Goal: Task Accomplishment & Management: Use online tool/utility

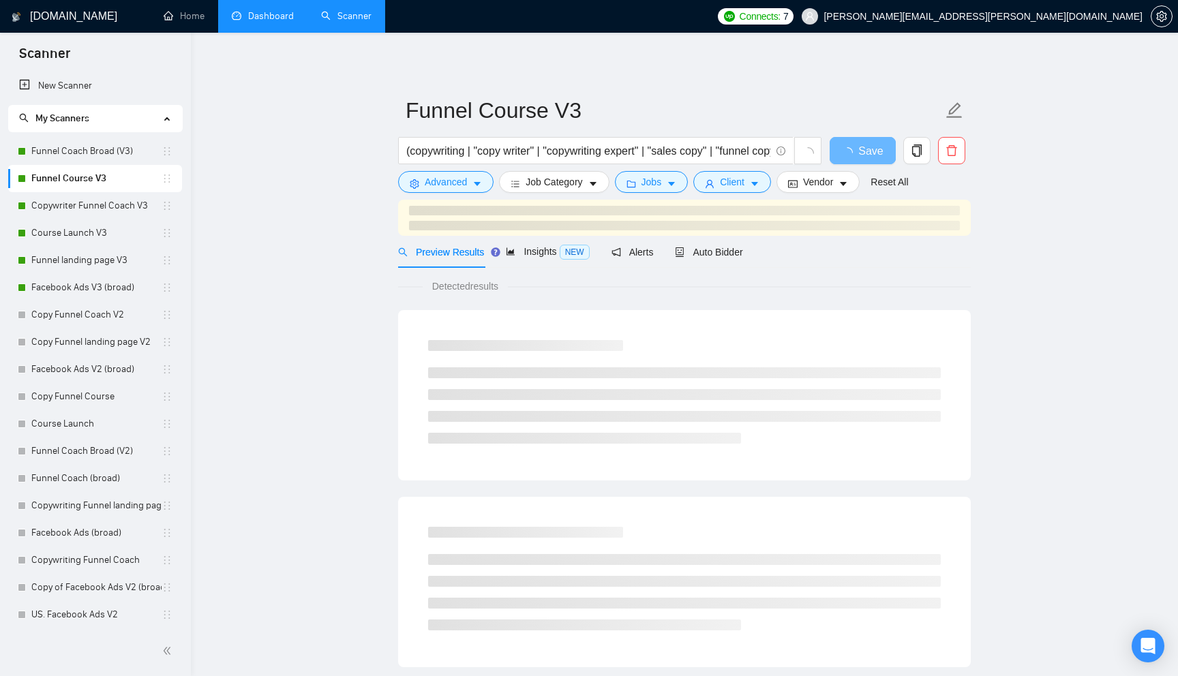
click at [266, 10] on link "Dashboard" at bounding box center [263, 16] width 62 height 12
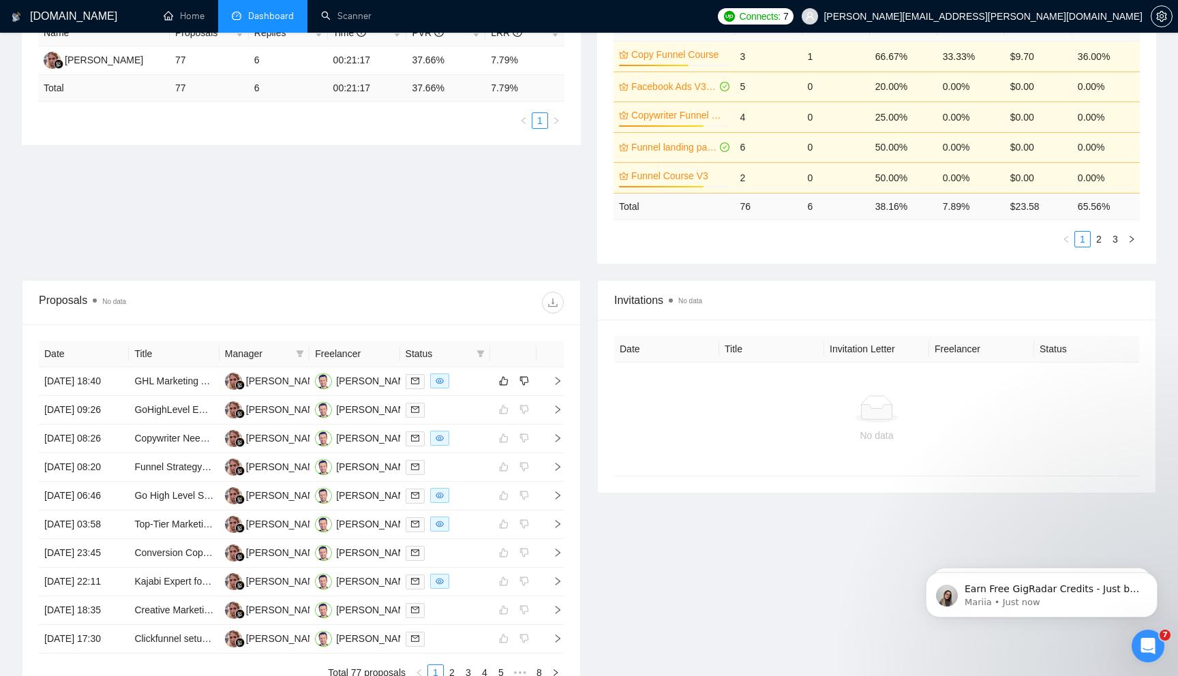
scroll to position [281, 0]
click at [558, 392] on td at bounding box center [549, 381] width 27 height 29
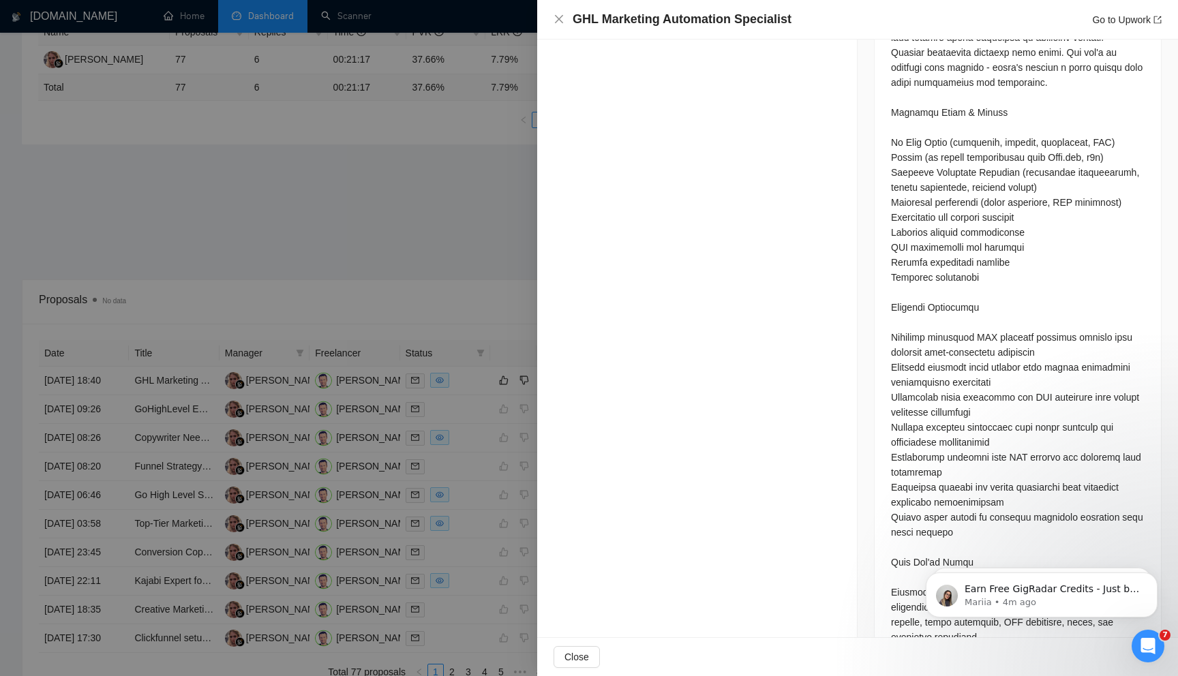
scroll to position [741, 0]
drag, startPoint x: 942, startPoint y: 470, endPoint x: 979, endPoint y: 470, distance: 36.8
click at [979, 470] on div at bounding box center [1017, 336] width 253 height 825
copy div "chatbots"
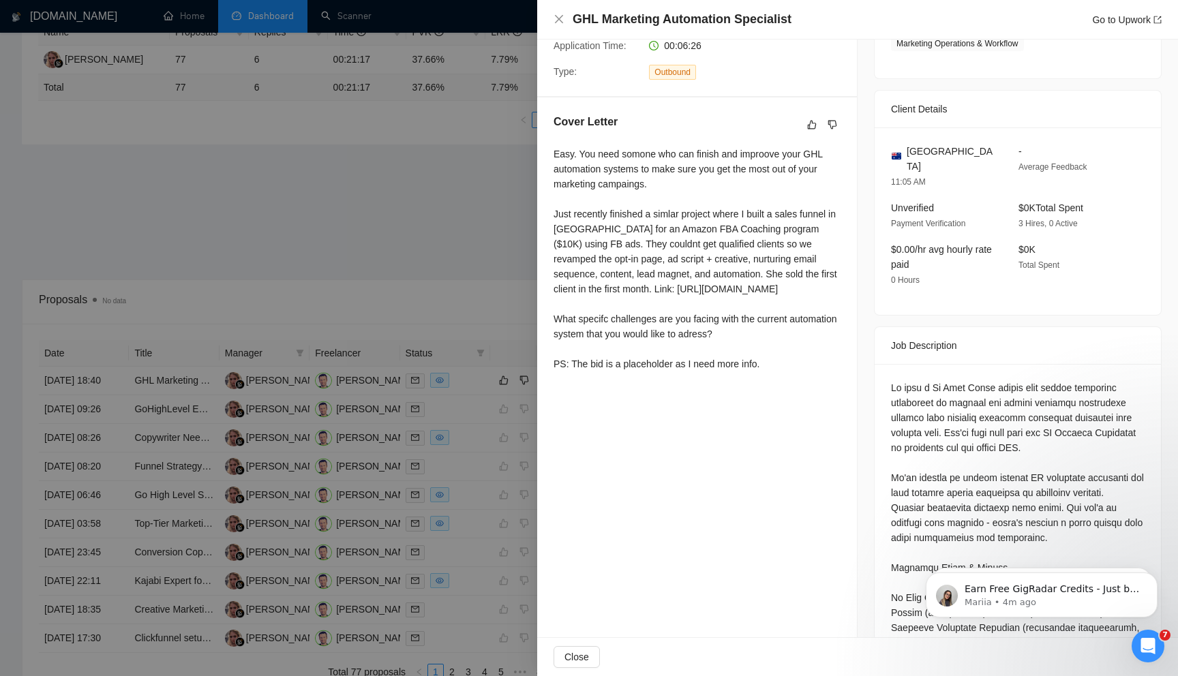
scroll to position [0, 0]
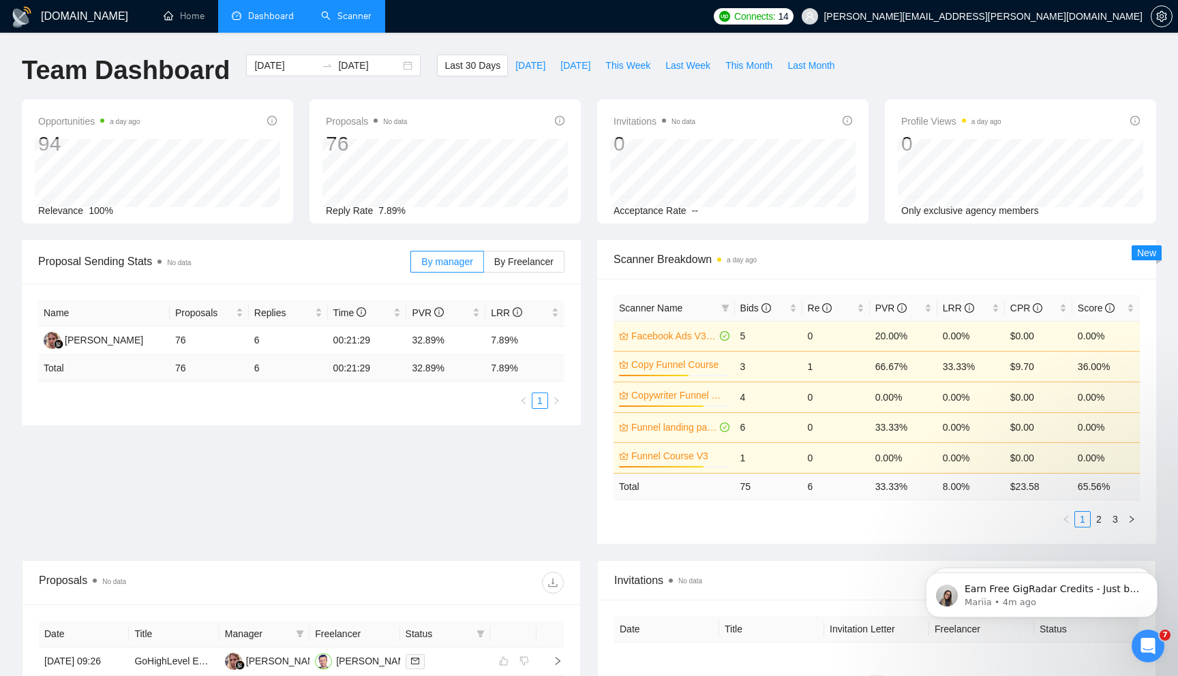
click at [354, 22] on link "Scanner" at bounding box center [346, 16] width 50 height 12
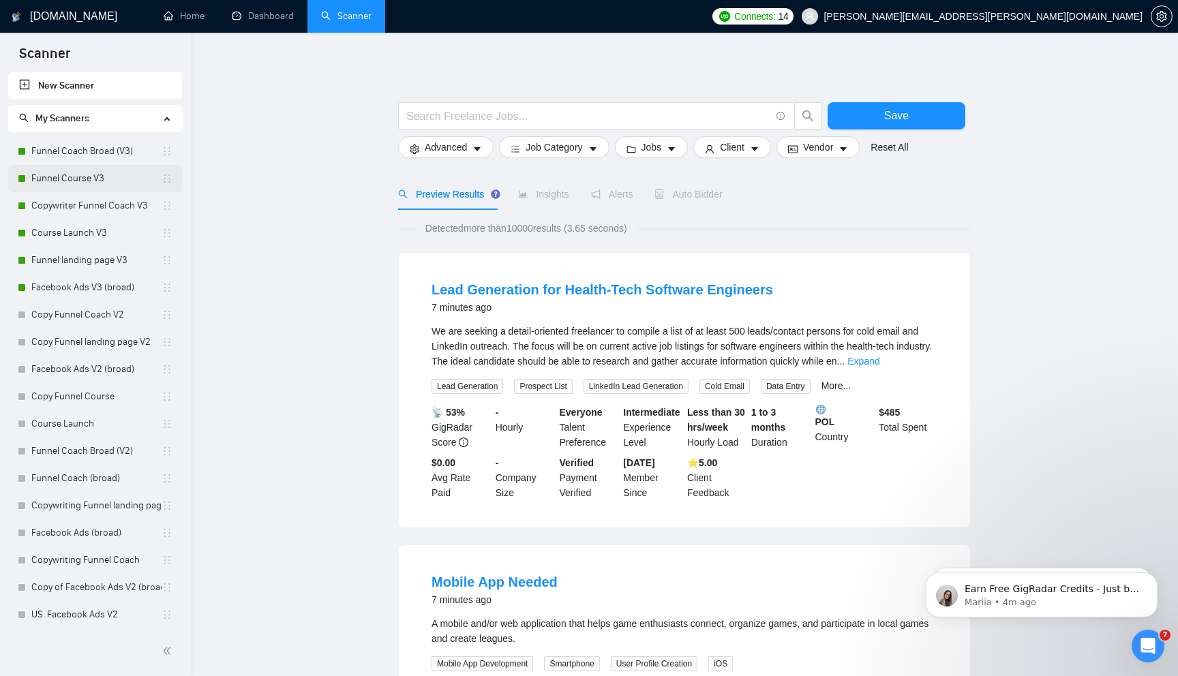
click at [85, 178] on link "Funnel Course V3" at bounding box center [96, 178] width 130 height 27
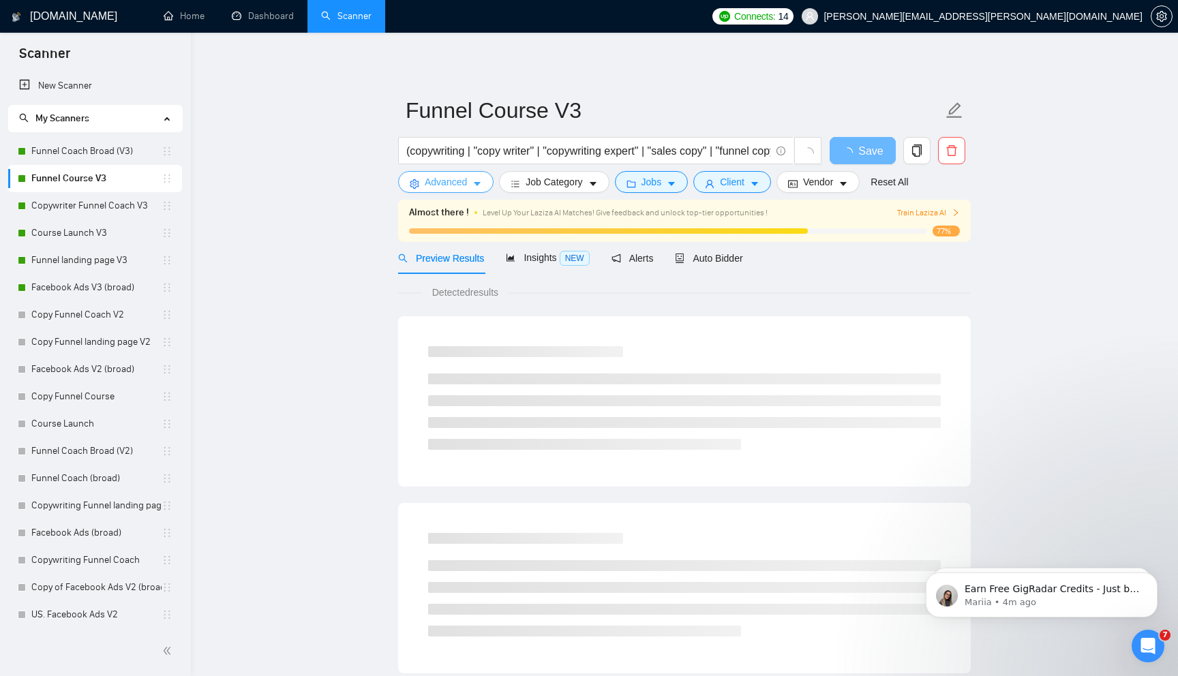
click at [455, 187] on span "Advanced" at bounding box center [446, 181] width 42 height 15
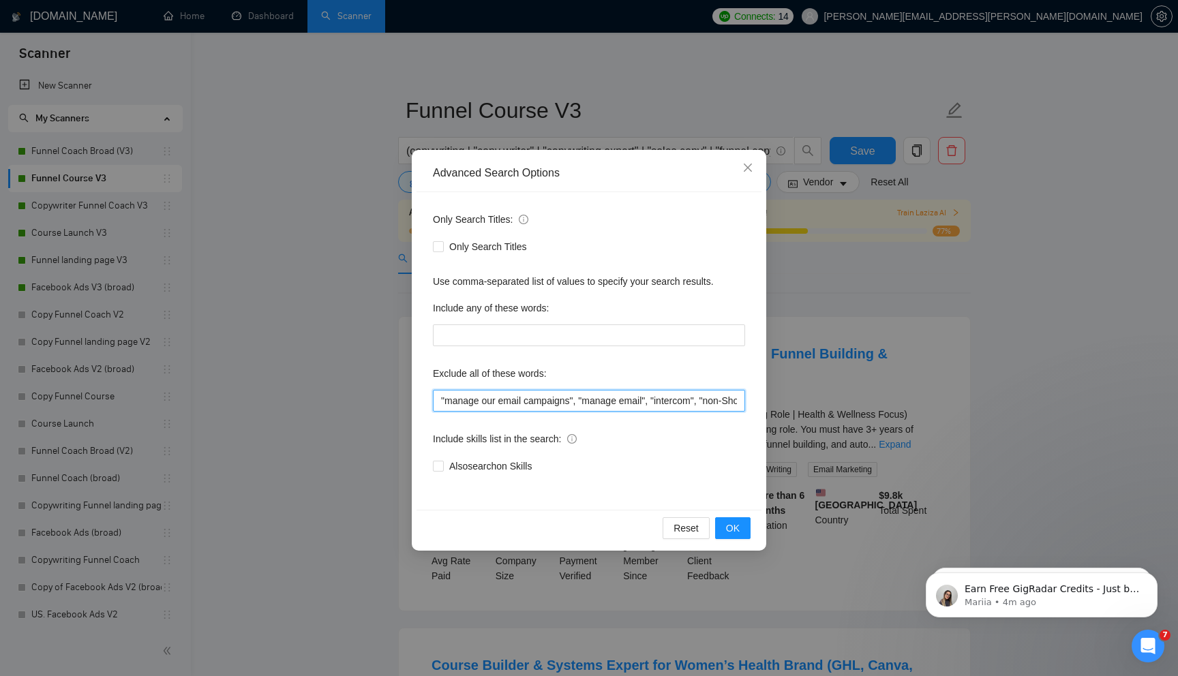
click at [450, 403] on input ""manage our email campaigns", "manage email", "intercom", "non-Shopify", "No st…" at bounding box center [589, 401] width 312 height 22
paste input "chatbots"
type input ""chatbots", "manage our email campaigns", "manage email", "intercom", "non-Shop…"
click at [739, 529] on button "OK" at bounding box center [732, 528] width 35 height 22
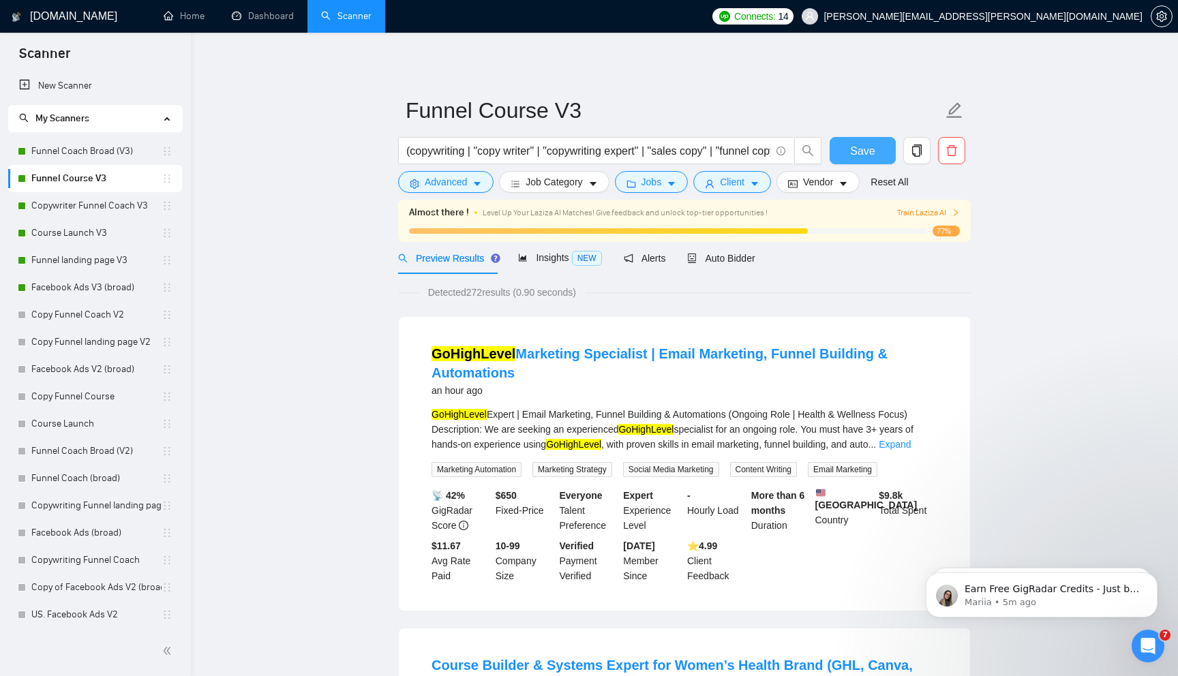
click at [852, 152] on span "Save" at bounding box center [862, 150] width 25 height 17
